Goal: Navigation & Orientation: Find specific page/section

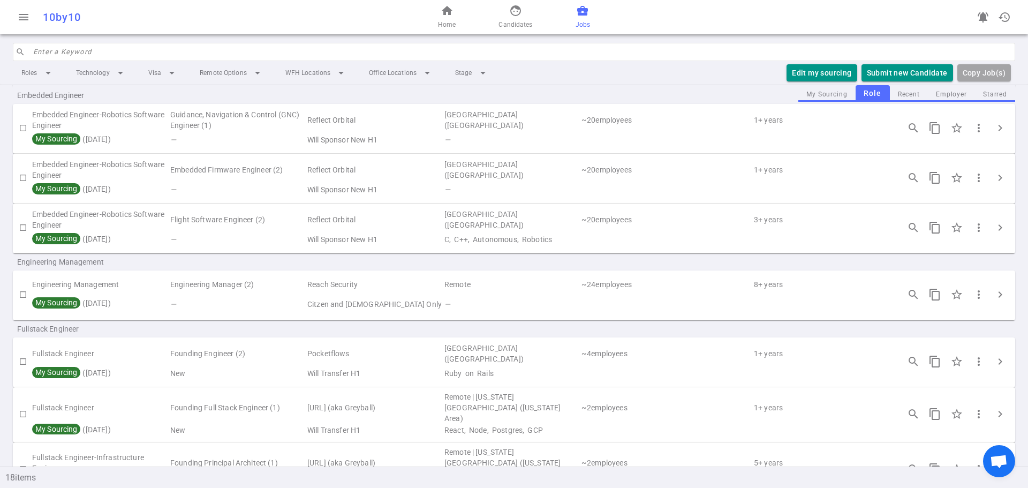
scroll to position [214, 0]
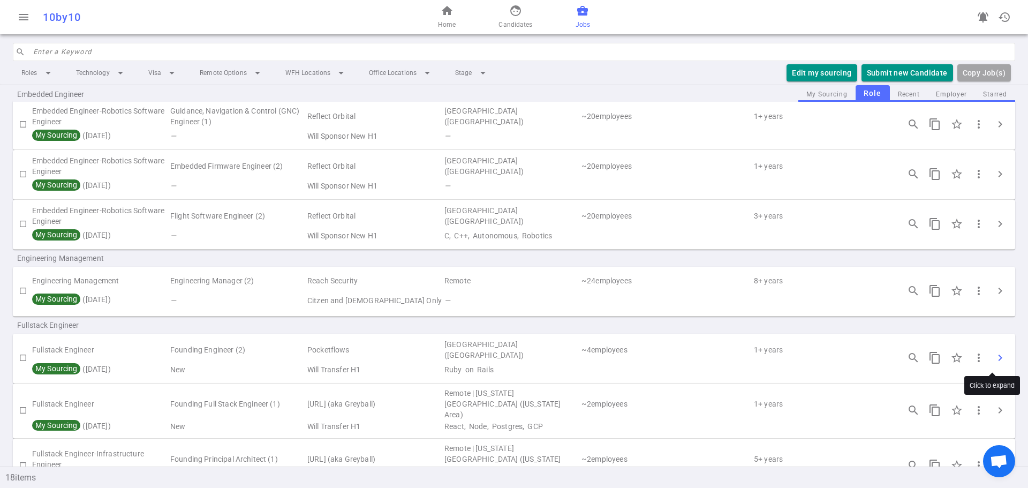
click at [996, 358] on span "chevron_right" at bounding box center [1000, 357] width 13 height 13
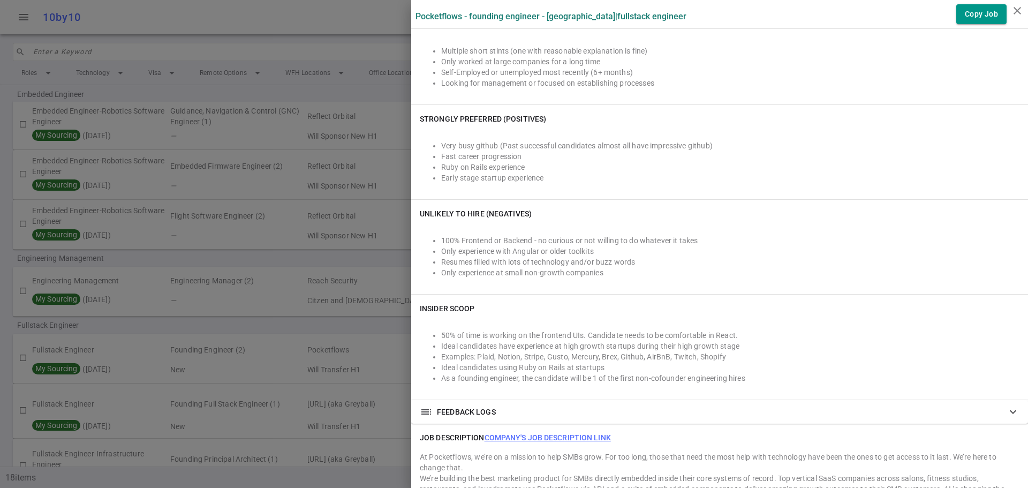
scroll to position [750, 0]
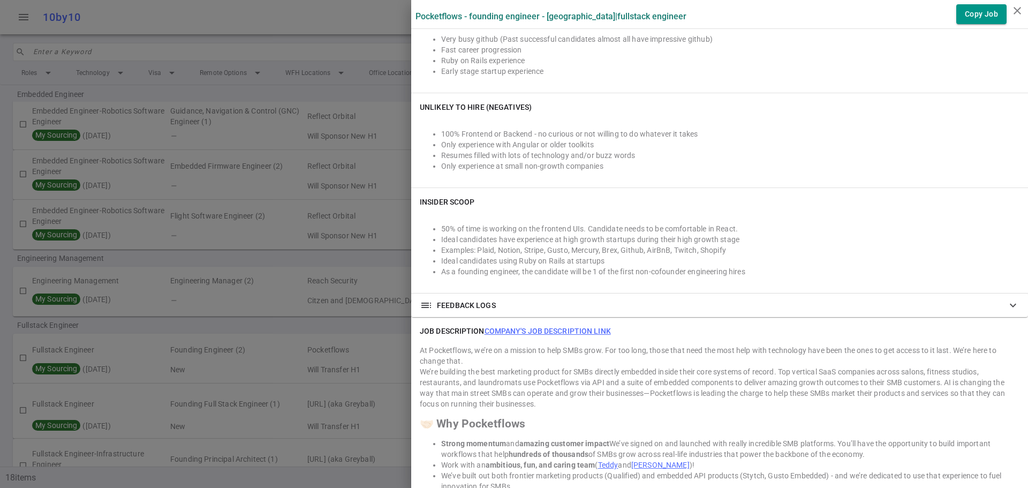
click at [282, 268] on div at bounding box center [514, 244] width 1028 height 488
